Goal: Transaction & Acquisition: Subscribe to service/newsletter

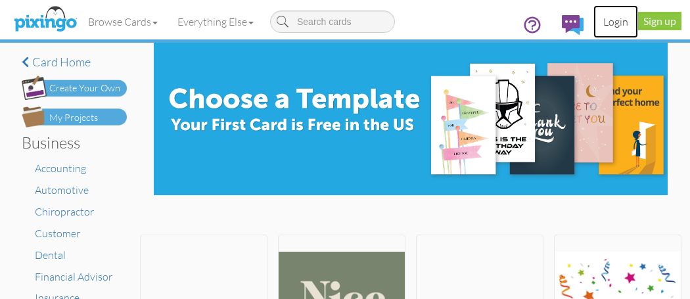
click at [616, 26] on link "Login" at bounding box center [615, 21] width 45 height 33
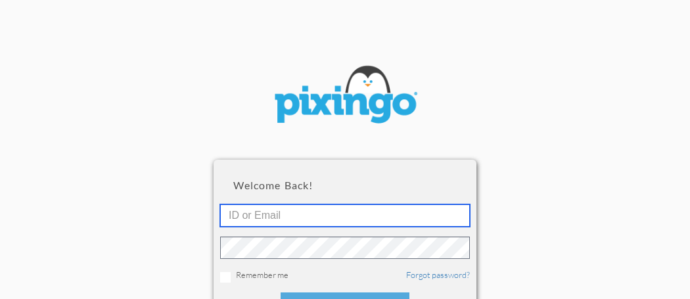
type input "[EMAIL_ADDRESS][DOMAIN_NAME]"
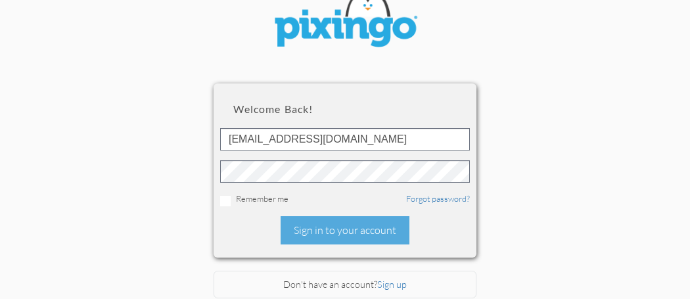
scroll to position [80, 0]
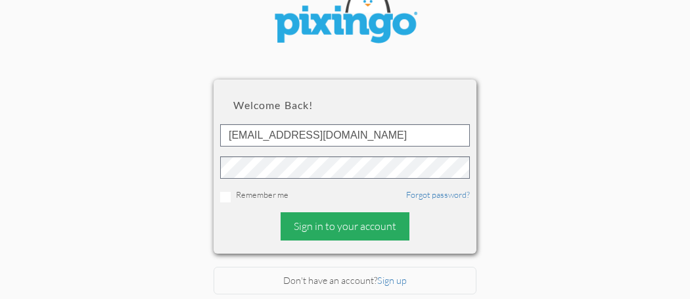
click at [367, 225] on div "Sign in to your account" at bounding box center [345, 226] width 129 height 28
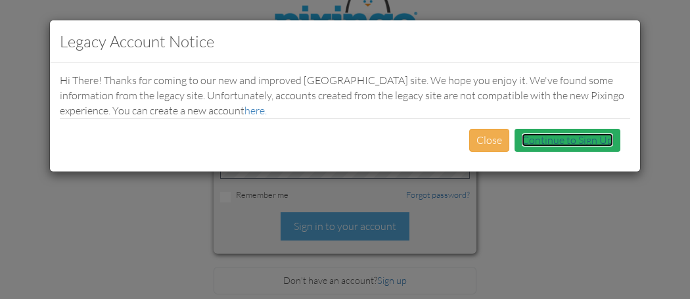
click at [577, 138] on link "Continue to Sign Up" at bounding box center [567, 139] width 91 height 13
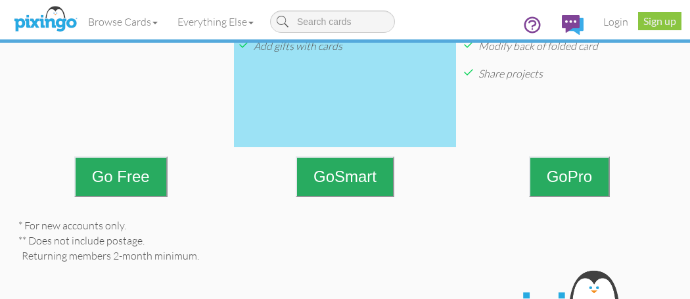
scroll to position [640, 0]
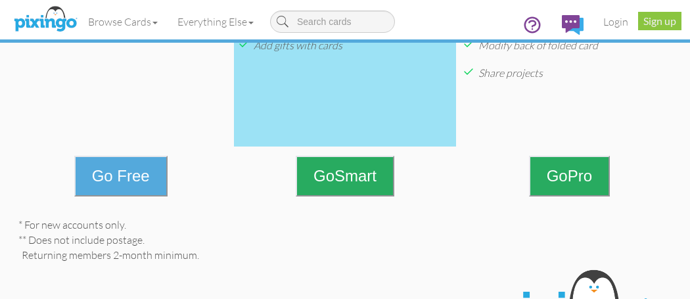
click at [120, 173] on button "Go Free" at bounding box center [120, 176] width 93 height 41
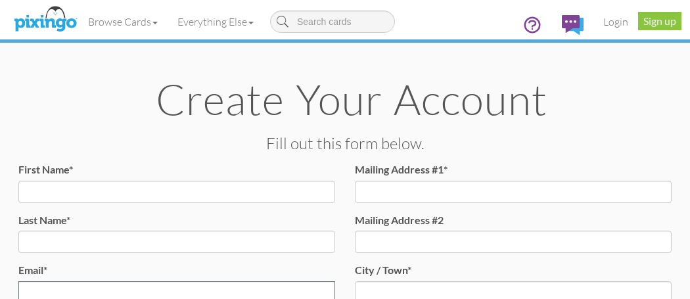
type input "[EMAIL_ADDRESS][DOMAIN_NAME]"
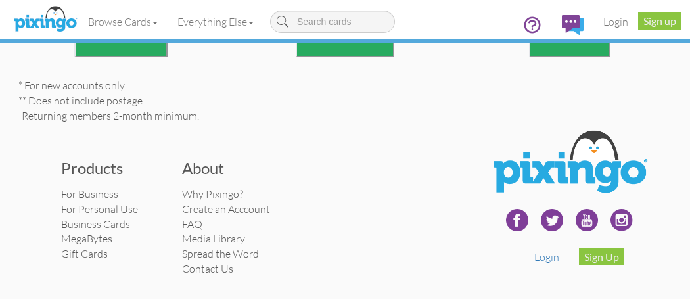
scroll to position [780, 0]
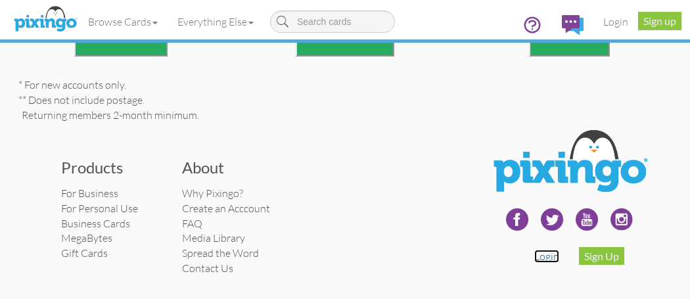
click at [555, 259] on link "Login" at bounding box center [546, 256] width 25 height 13
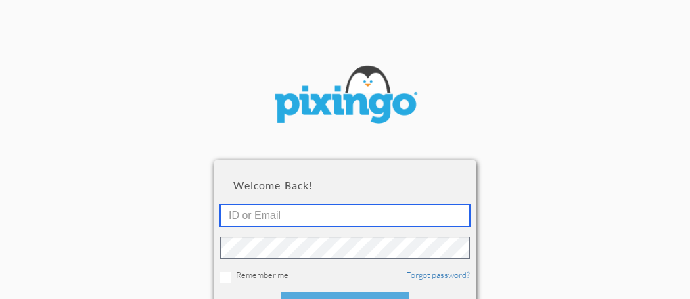
type input "[EMAIL_ADDRESS][DOMAIN_NAME]"
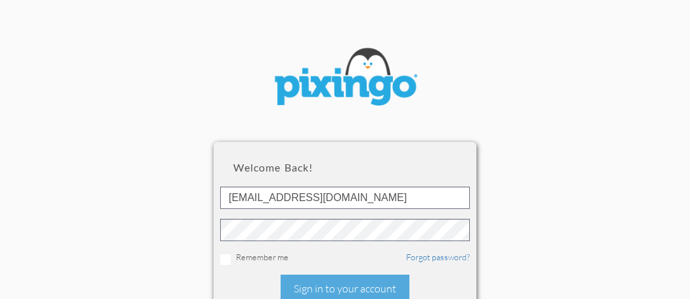
scroll to position [116, 0]
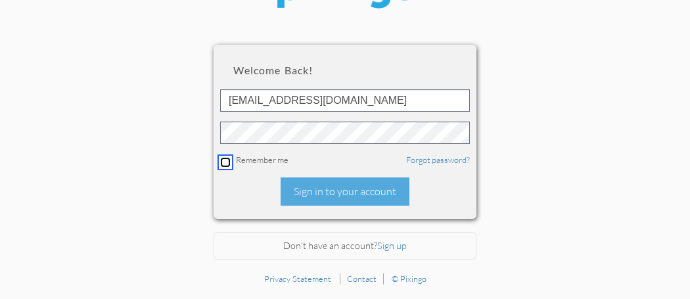
click at [225, 160] on input "checkbox" at bounding box center [225, 162] width 11 height 11
checkbox input "true"
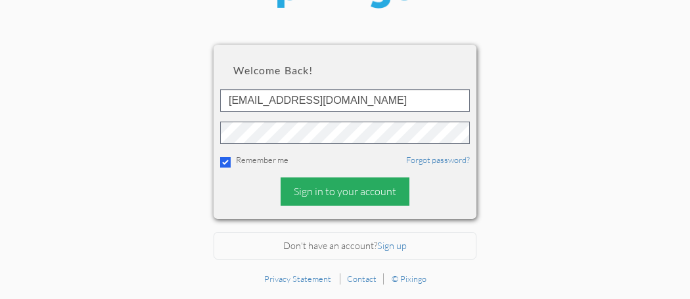
click at [322, 199] on div "Sign in to your account" at bounding box center [345, 191] width 129 height 28
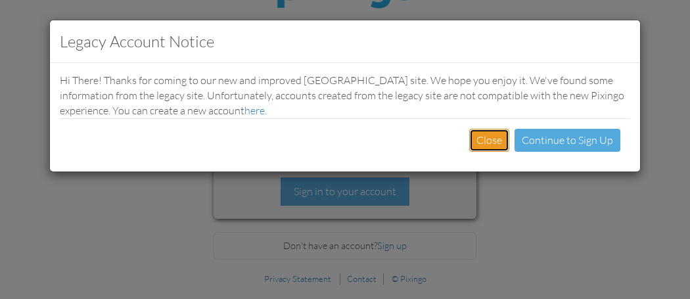
click at [490, 147] on button "Close" at bounding box center [489, 140] width 40 height 23
